Goal: Go to known website: Go to known website

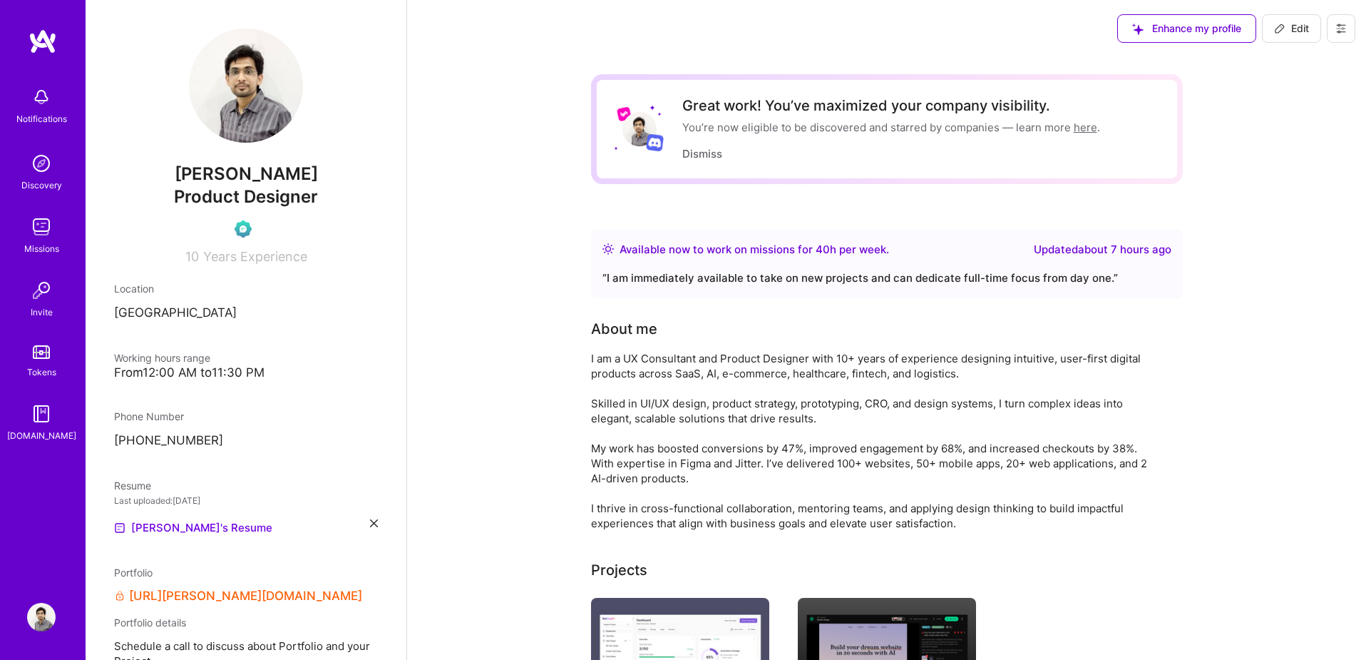
scroll to position [114, 0]
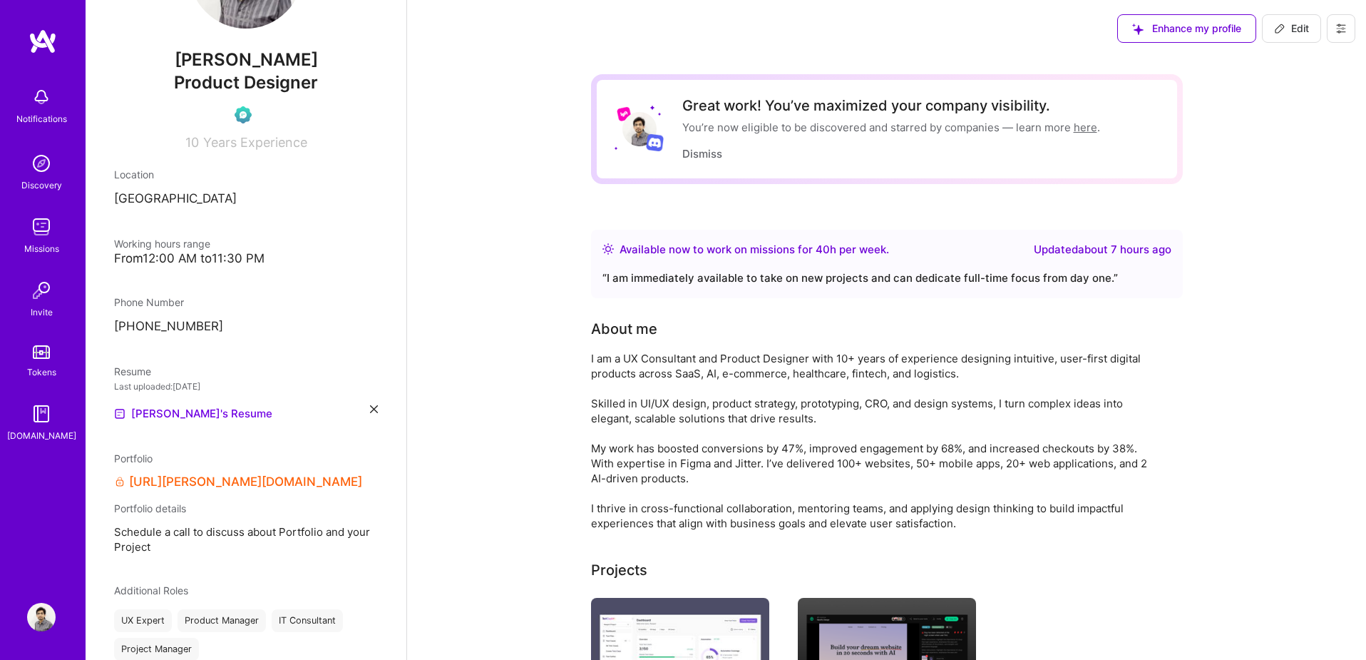
click at [214, 481] on link "[URL][PERSON_NAME][DOMAIN_NAME]" at bounding box center [245, 481] width 233 height 15
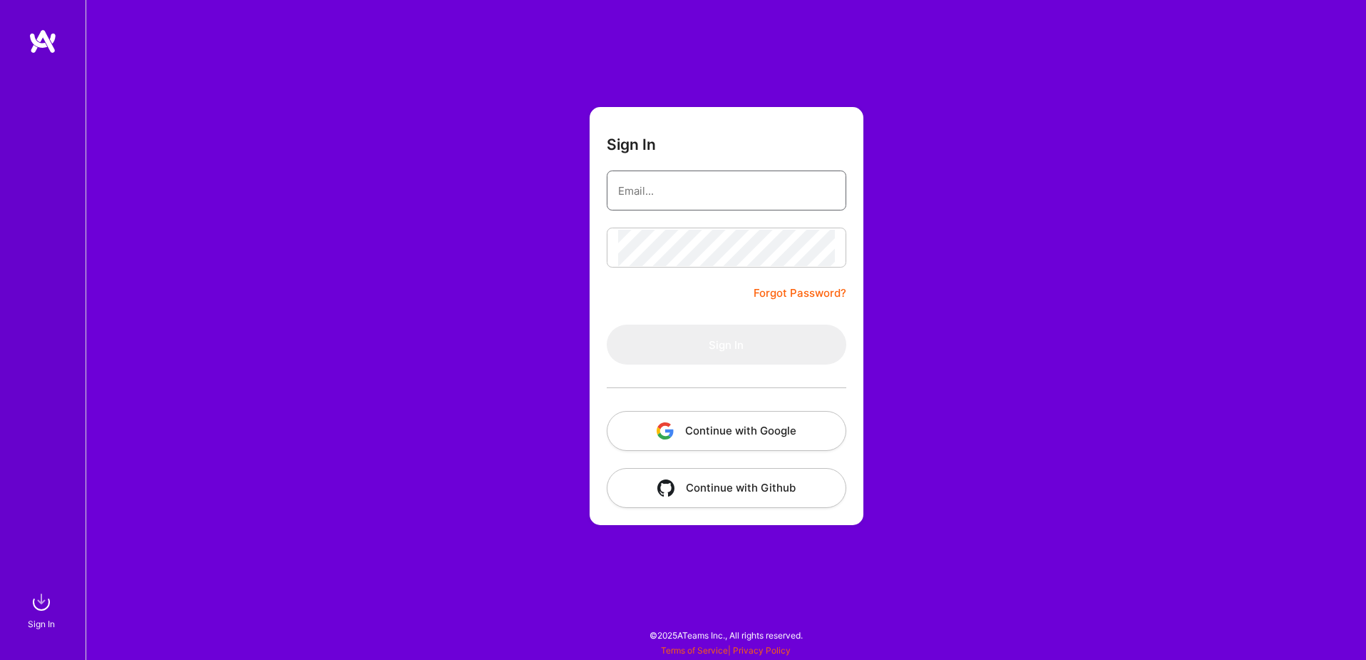
type input "[EMAIL_ADDRESS][DOMAIN_NAME]"
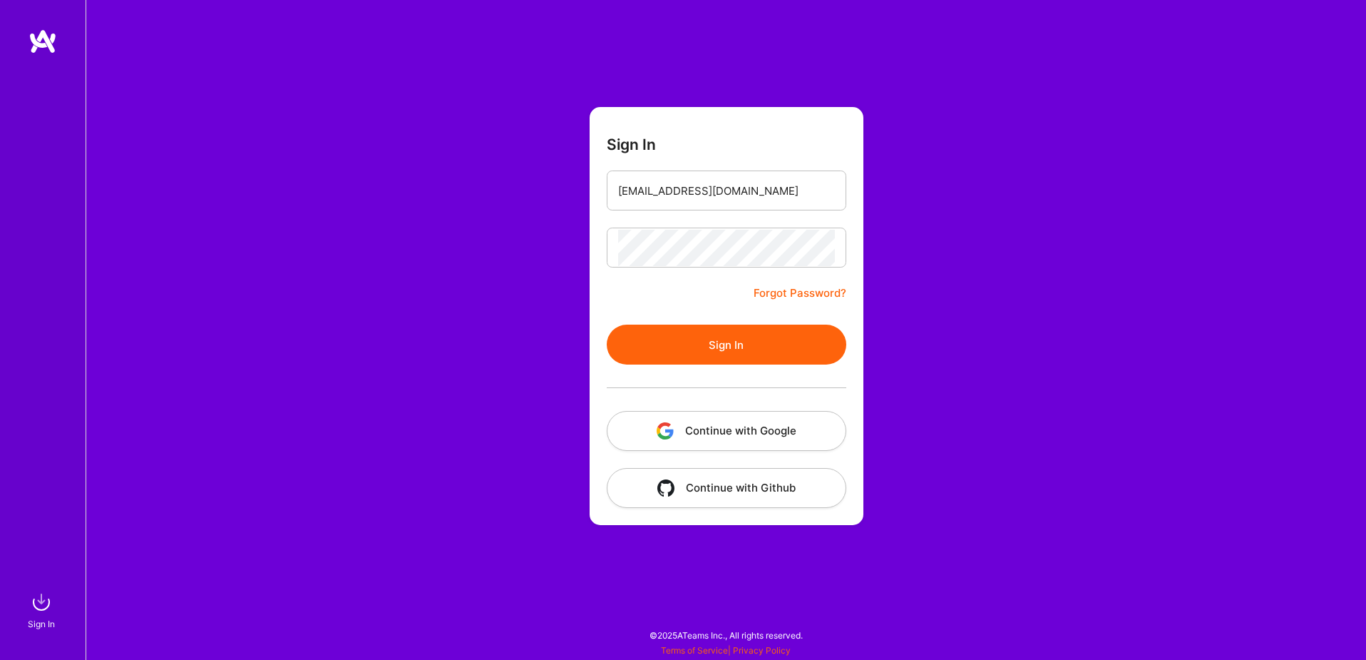
click at [749, 422] on button "Continue with Google" at bounding box center [727, 431] width 240 height 40
